Goal: Transaction & Acquisition: Purchase product/service

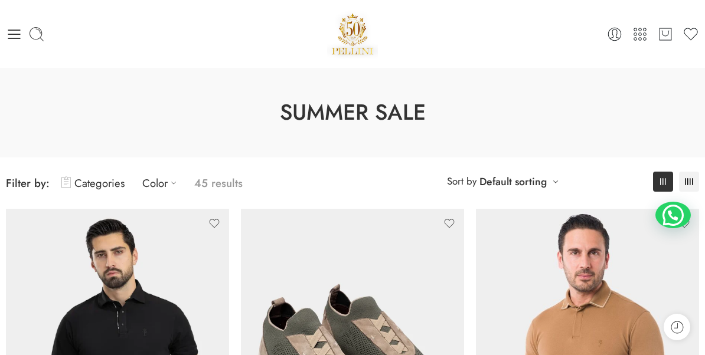
click at [8, 33] on icon at bounding box center [14, 34] width 17 height 17
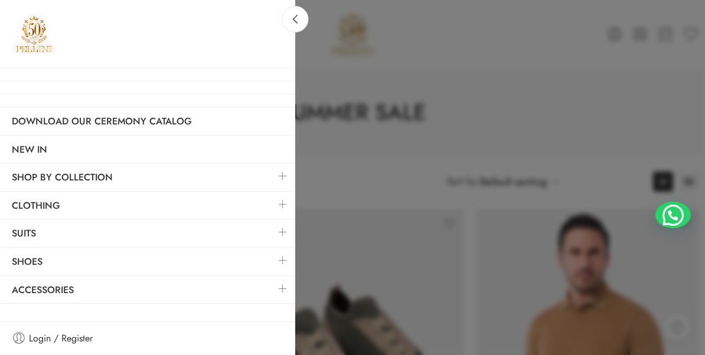
click at [581, 210] on div at bounding box center [352, 177] width 705 height 355
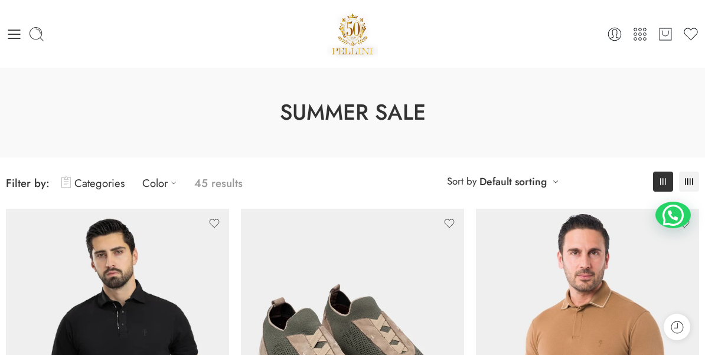
click at [89, 179] on link "Categories" at bounding box center [92, 183] width 63 height 28
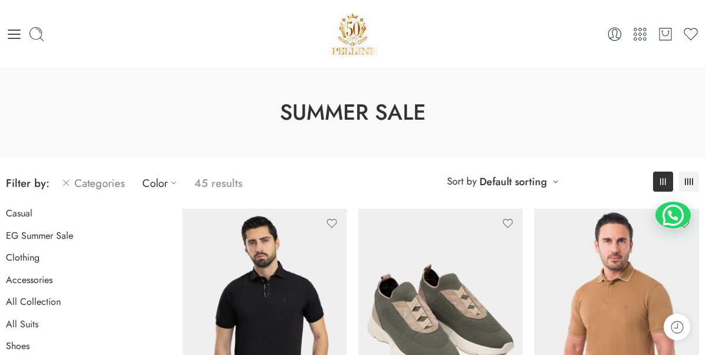
click at [25, 349] on link "Shoes" at bounding box center [18, 347] width 24 height 12
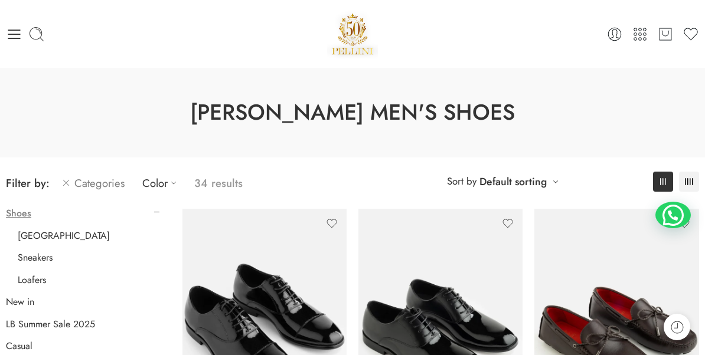
click at [45, 237] on link "[GEOGRAPHIC_DATA]" at bounding box center [64, 236] width 92 height 12
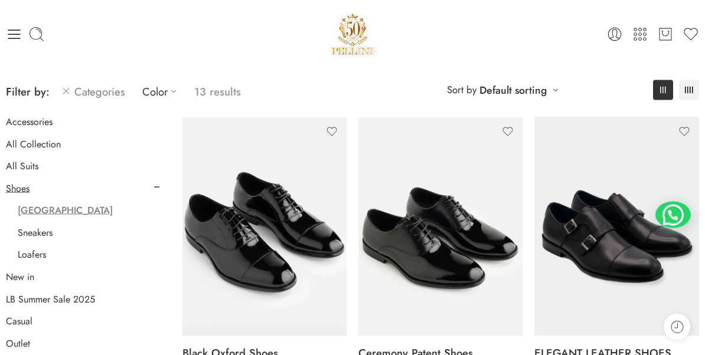
scroll to position [92, 0]
click at [47, 228] on link "Sneakers" at bounding box center [35, 233] width 35 height 12
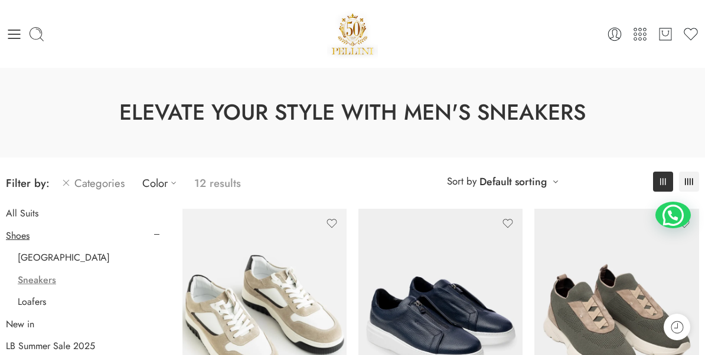
click at [17, 40] on icon at bounding box center [14, 34] width 17 height 17
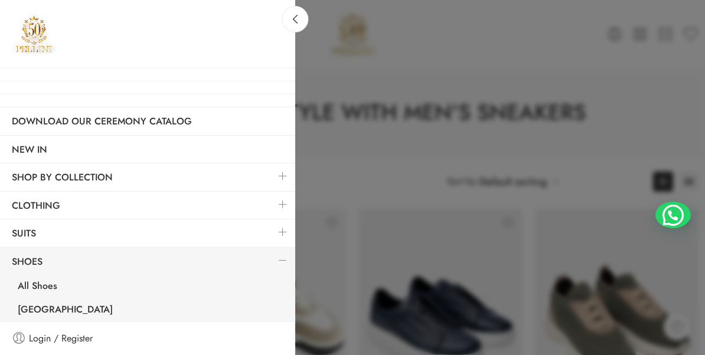
click at [49, 265] on link "Shoes" at bounding box center [147, 261] width 295 height 27
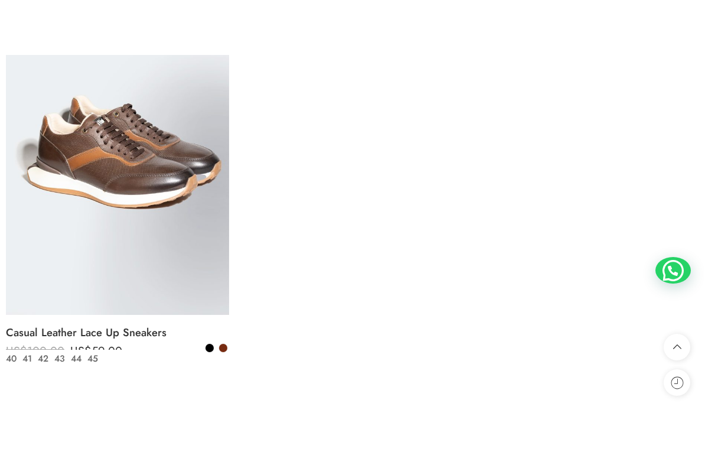
scroll to position [4260, 0]
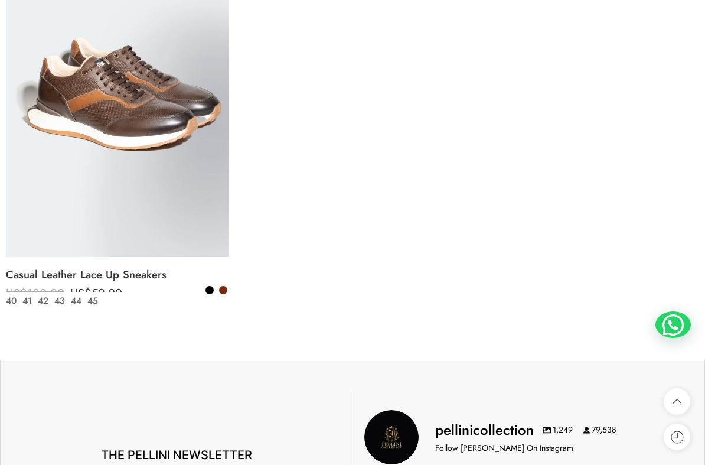
click at [198, 276] on link "Casual Leather Lace Up Sneakers" at bounding box center [117, 275] width 223 height 24
click at [200, 276] on link "Casual Leather Lace Up Sneakers" at bounding box center [117, 275] width 223 height 24
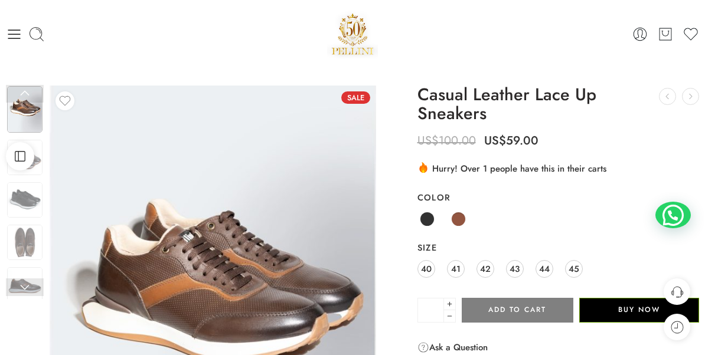
click at [26, 201] on img at bounding box center [24, 199] width 35 height 35
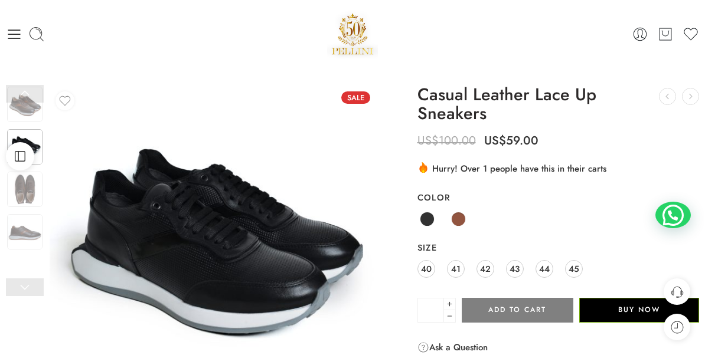
click at [6, 35] on icon at bounding box center [14, 34] width 17 height 17
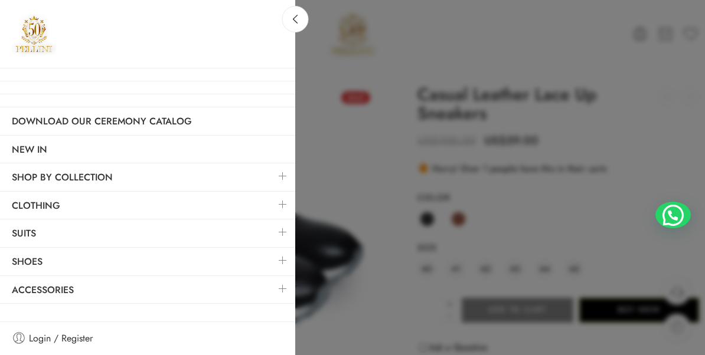
click at [38, 155] on link "NEW IN" at bounding box center [147, 149] width 295 height 27
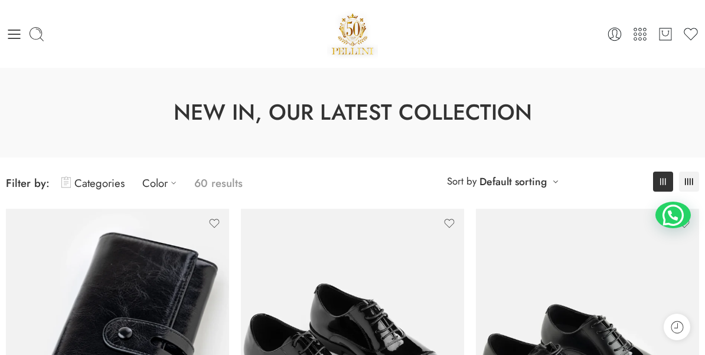
click at [15, 34] on icon at bounding box center [14, 34] width 12 height 9
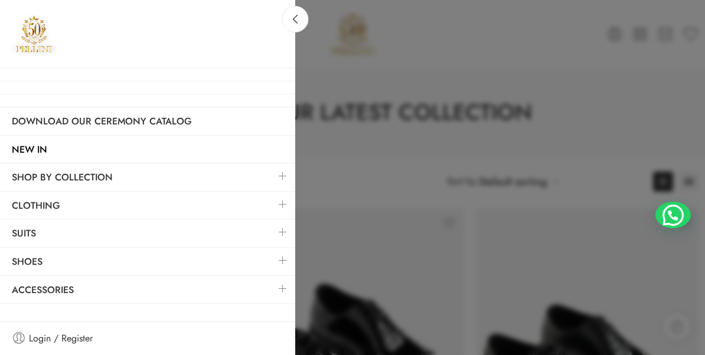
click at [64, 260] on link "Shoes" at bounding box center [147, 261] width 295 height 27
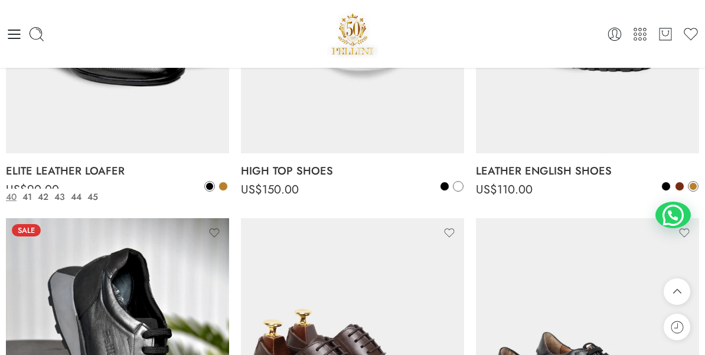
scroll to position [2483, 0]
